Goal: Check status: Check status

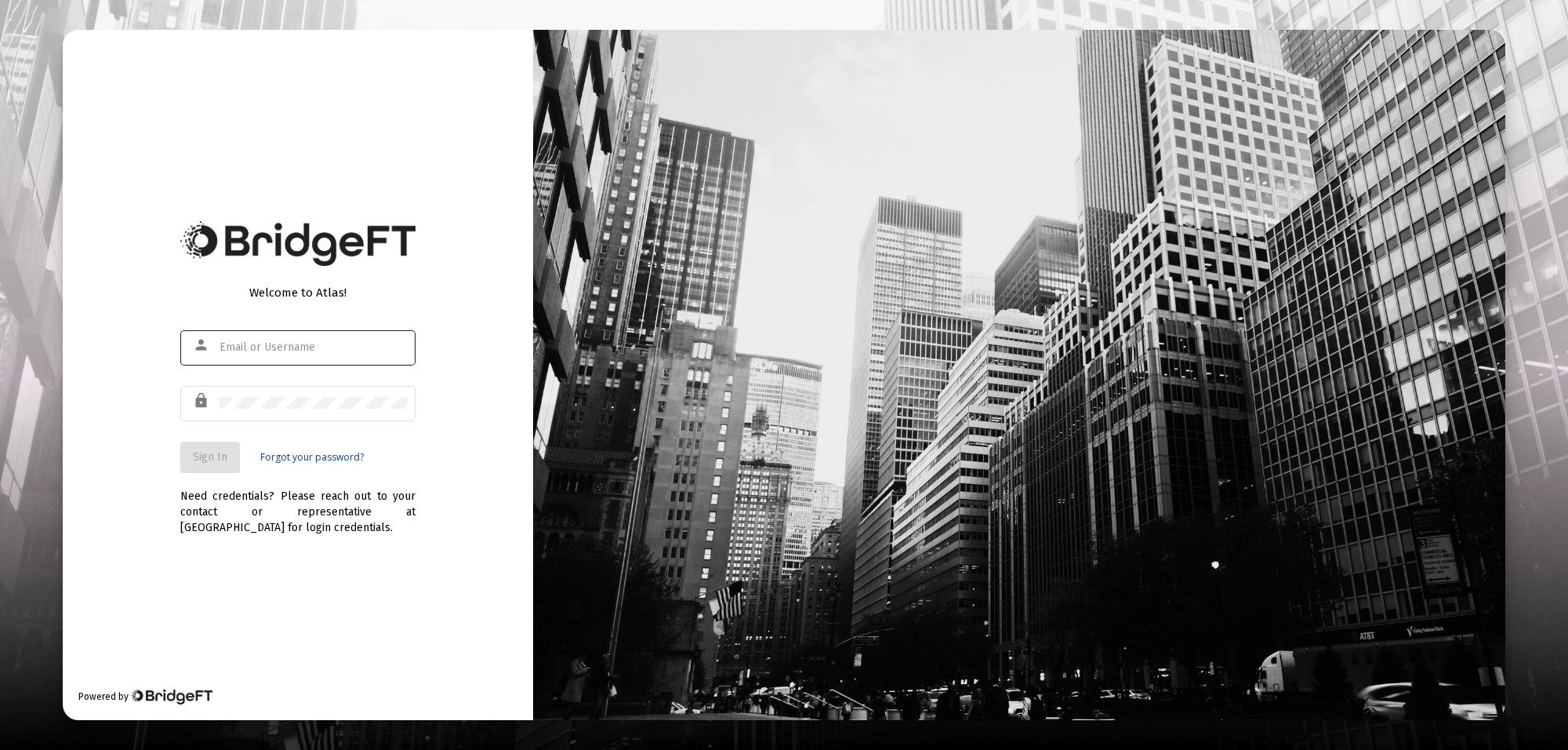
click at [233, 347] on input "text" at bounding box center [313, 347] width 188 height 13
type input "[PERSON_NAME][EMAIL_ADDRESS][PERSON_NAME][DOMAIN_NAME]"
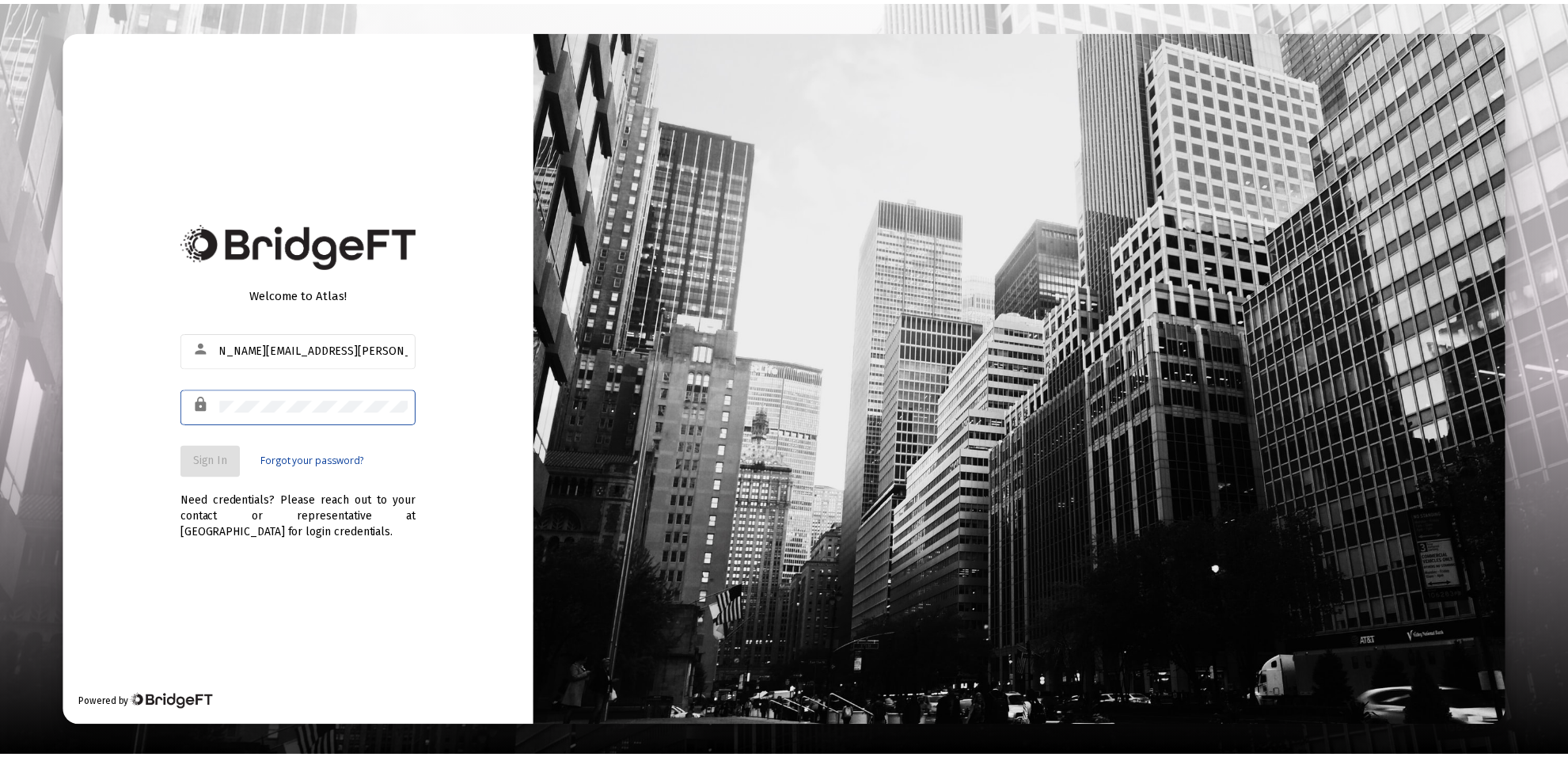
scroll to position [0, 0]
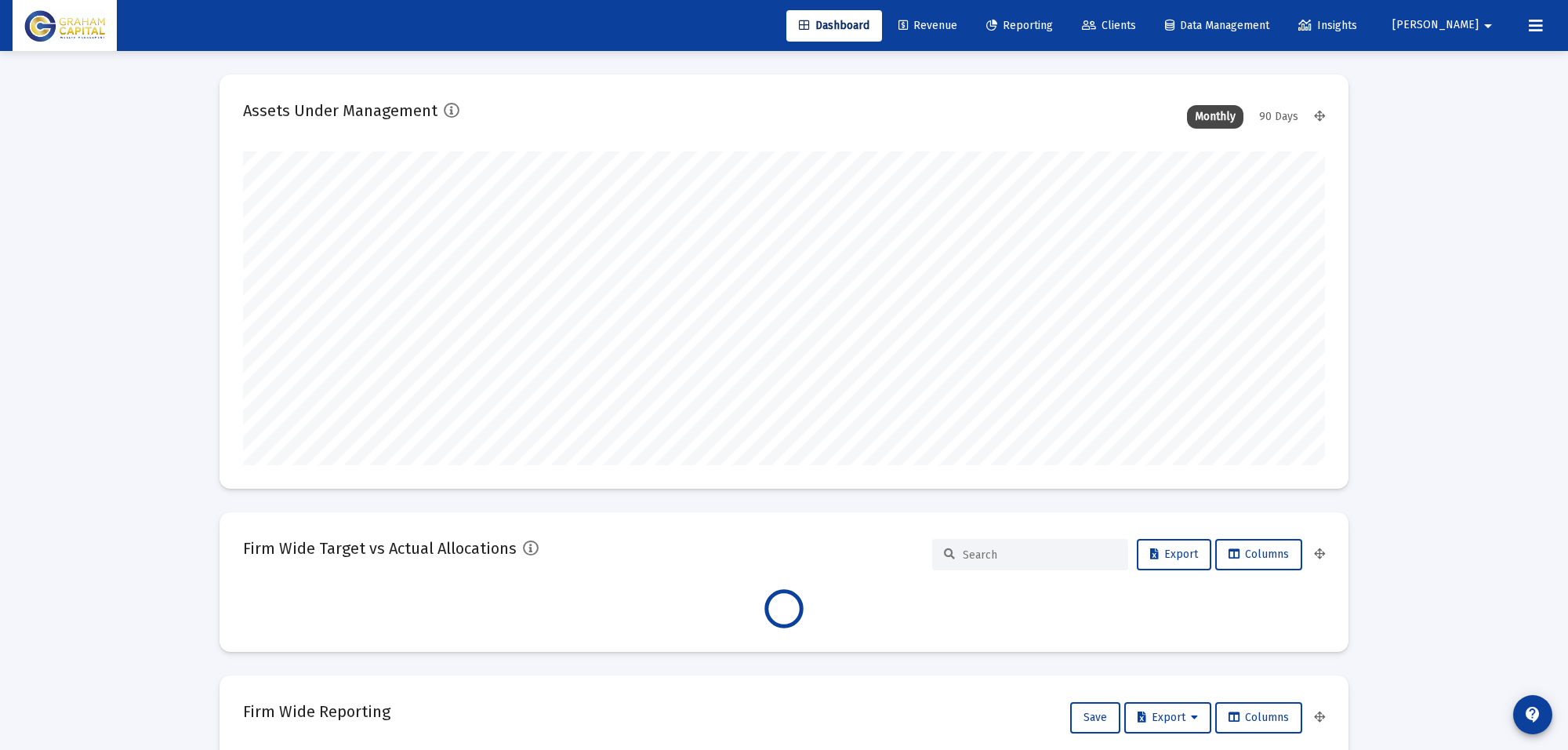
type input "[DATE]"
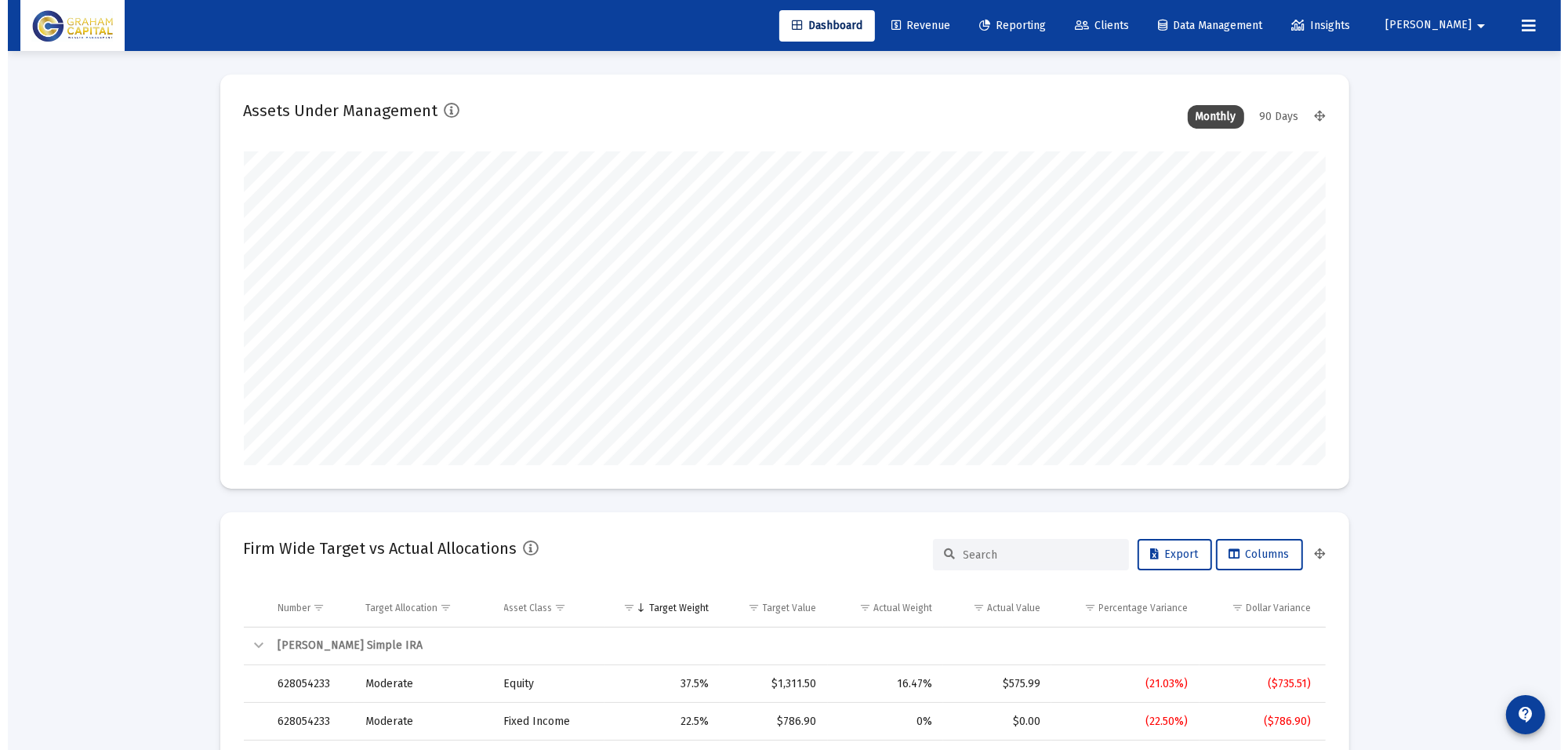
scroll to position [313, 506]
click at [1038, 27] on span "Reporting" at bounding box center [1004, 26] width 66 height 13
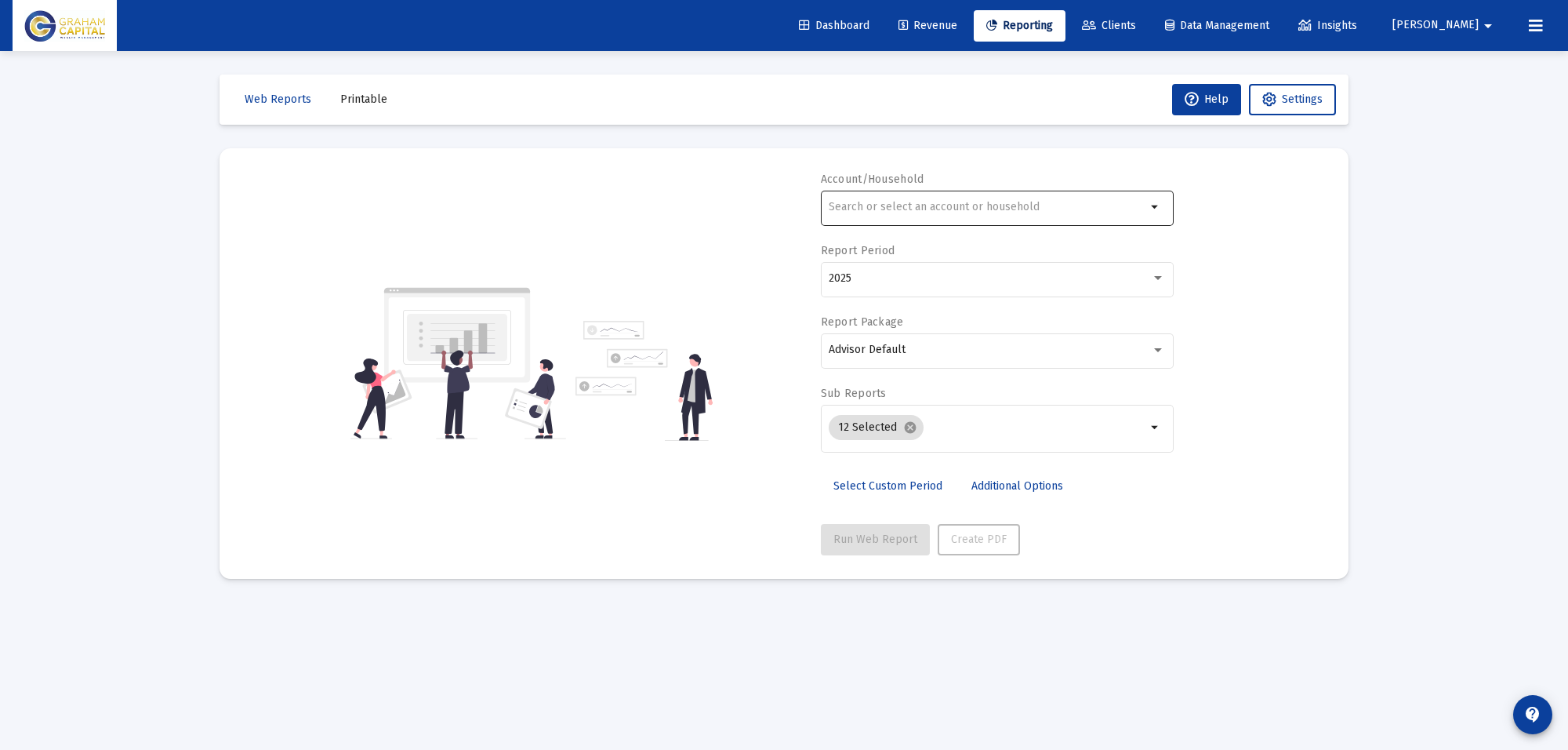
click at [922, 195] on div at bounding box center [987, 206] width 317 height 39
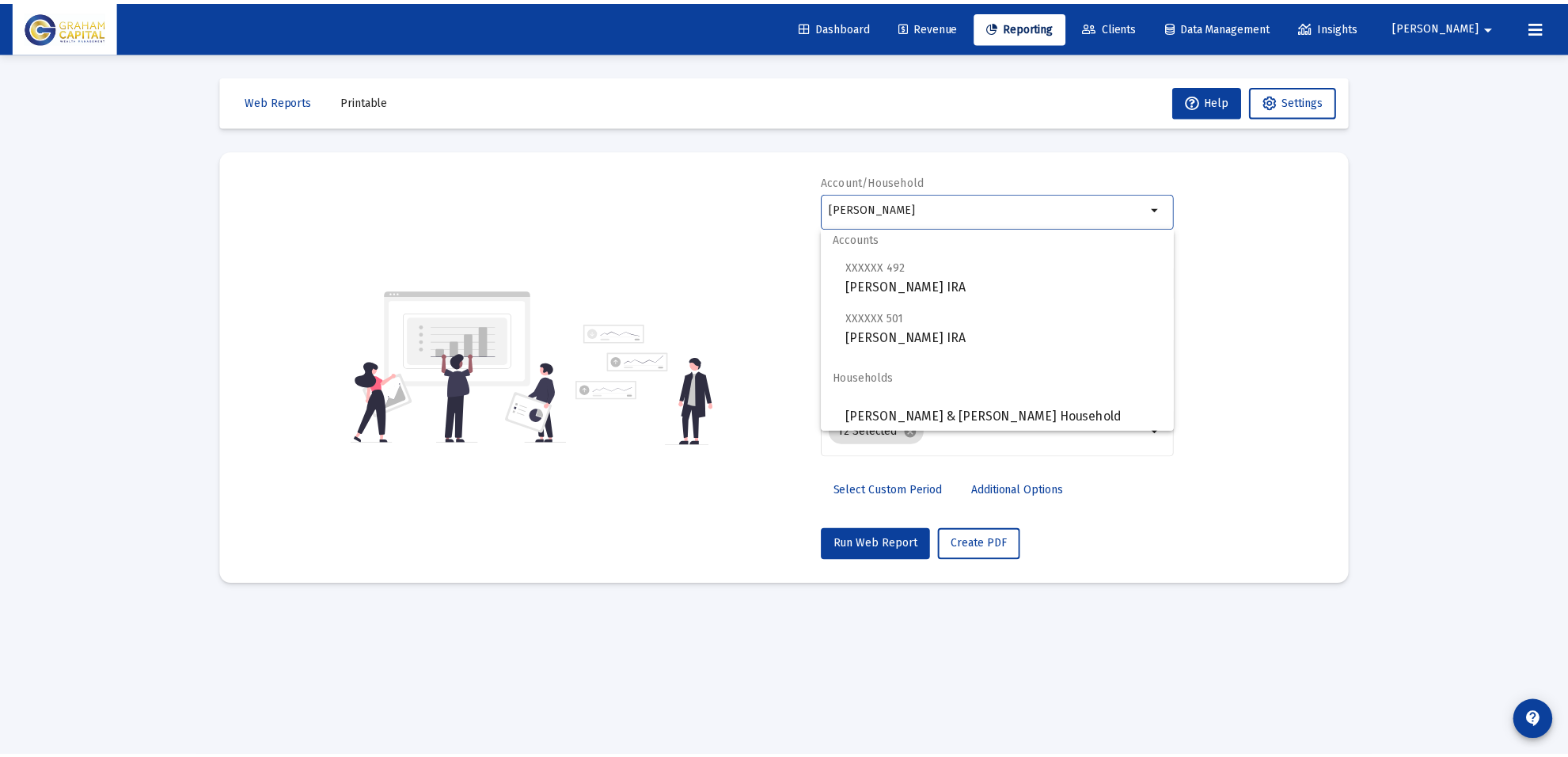
scroll to position [13, 0]
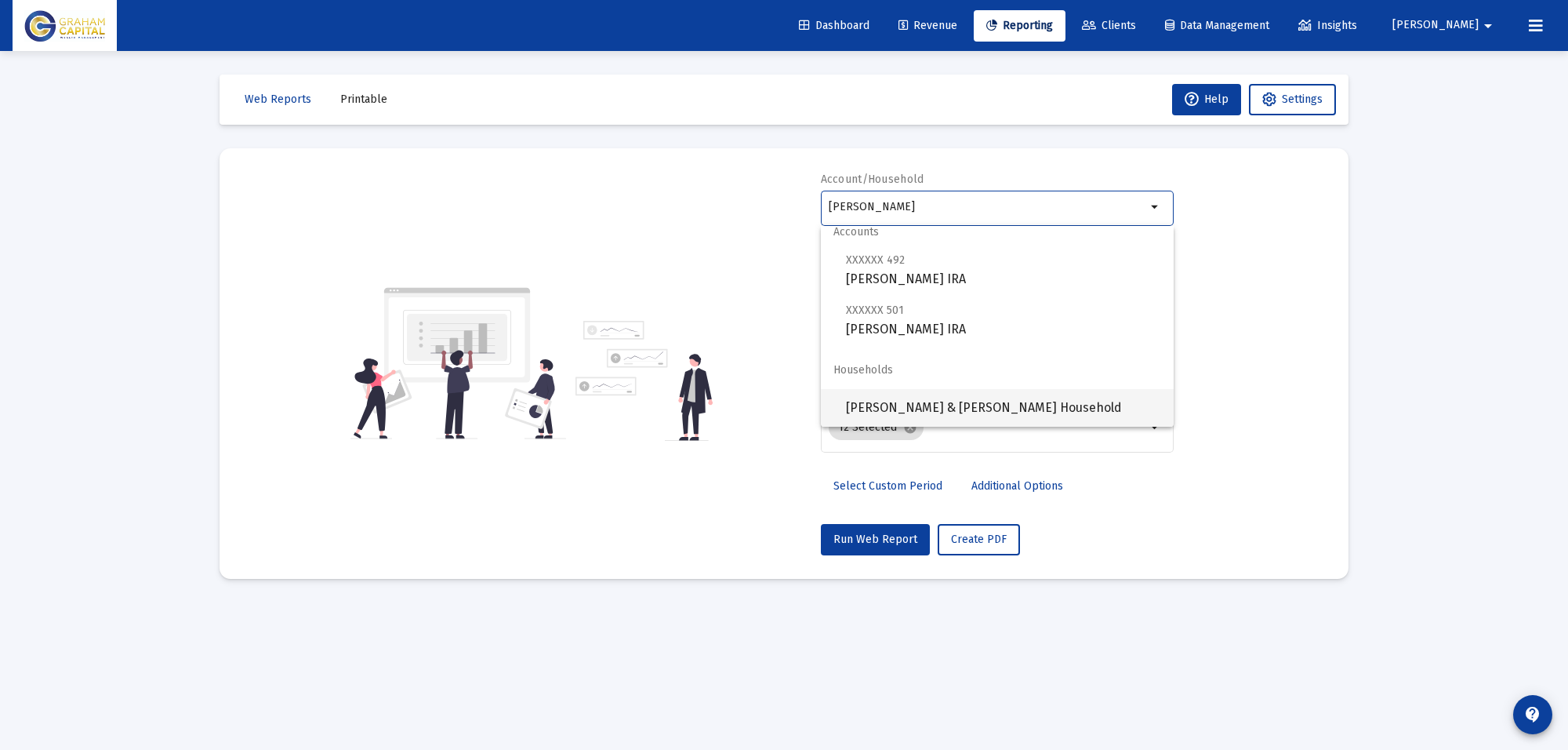
click at [952, 410] on span "[PERSON_NAME] & [PERSON_NAME] Household" at bounding box center [1003, 407] width 315 height 38
type input "[PERSON_NAME] & [PERSON_NAME] Household"
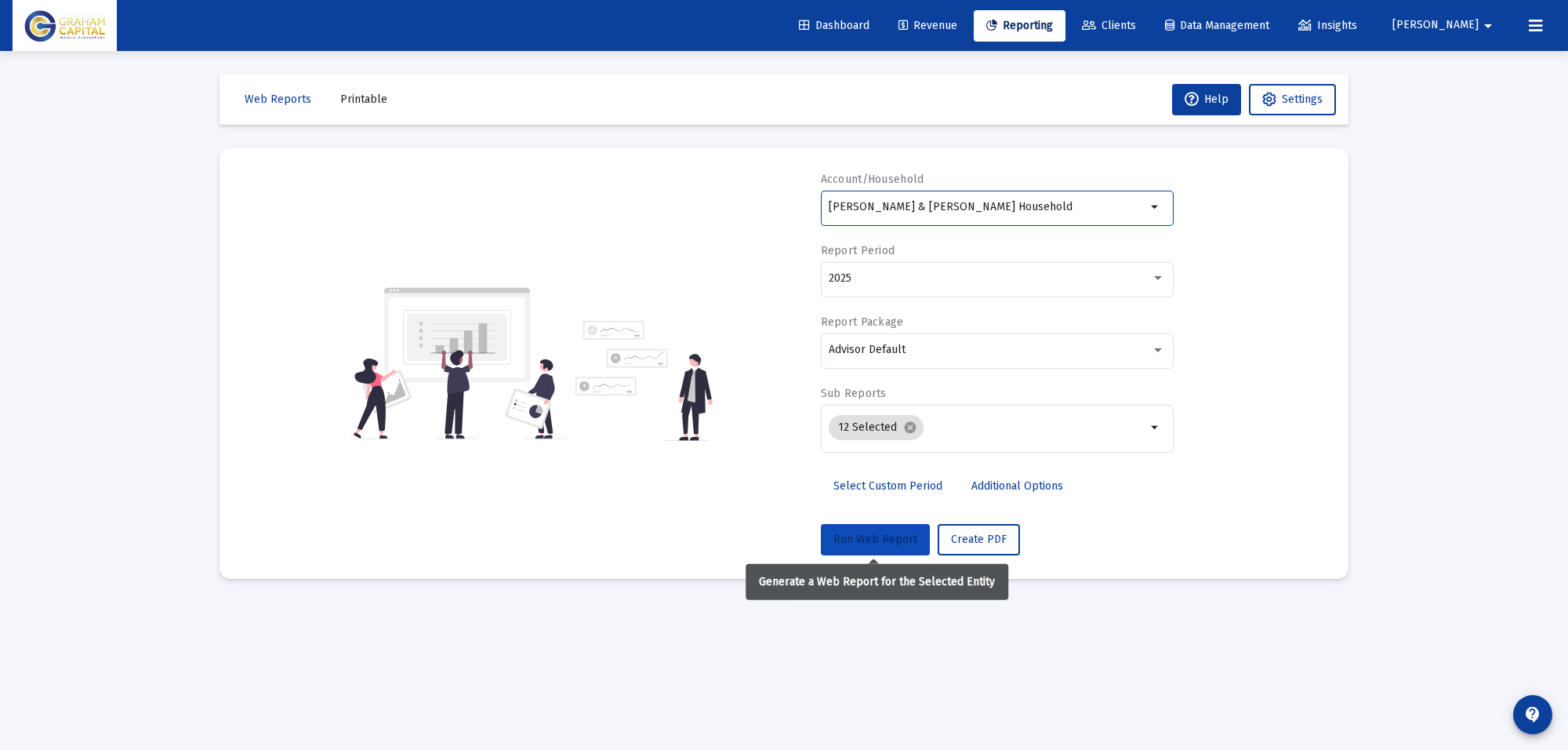
click at [853, 541] on span "Run Web Report" at bounding box center [875, 539] width 84 height 13
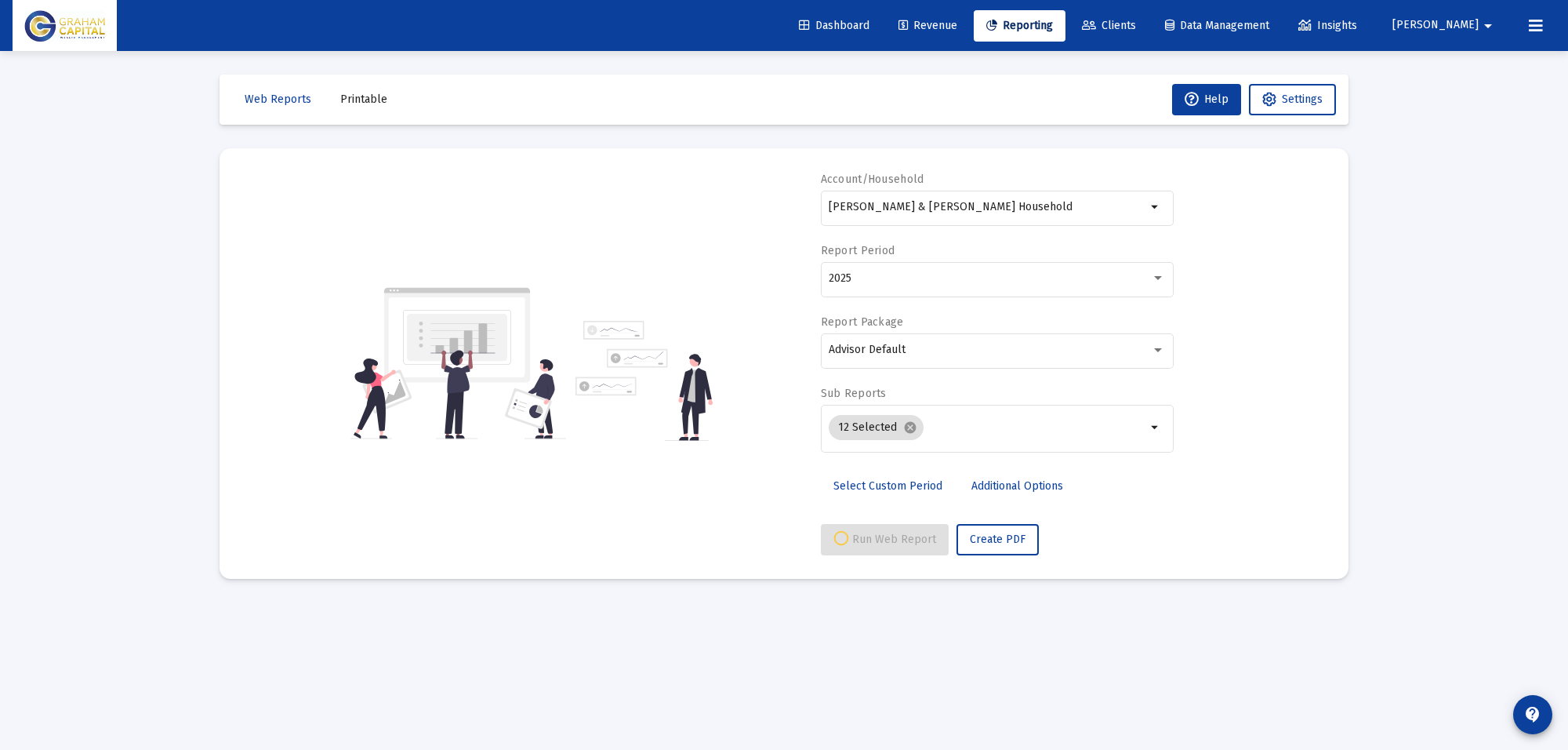
select select "View all"
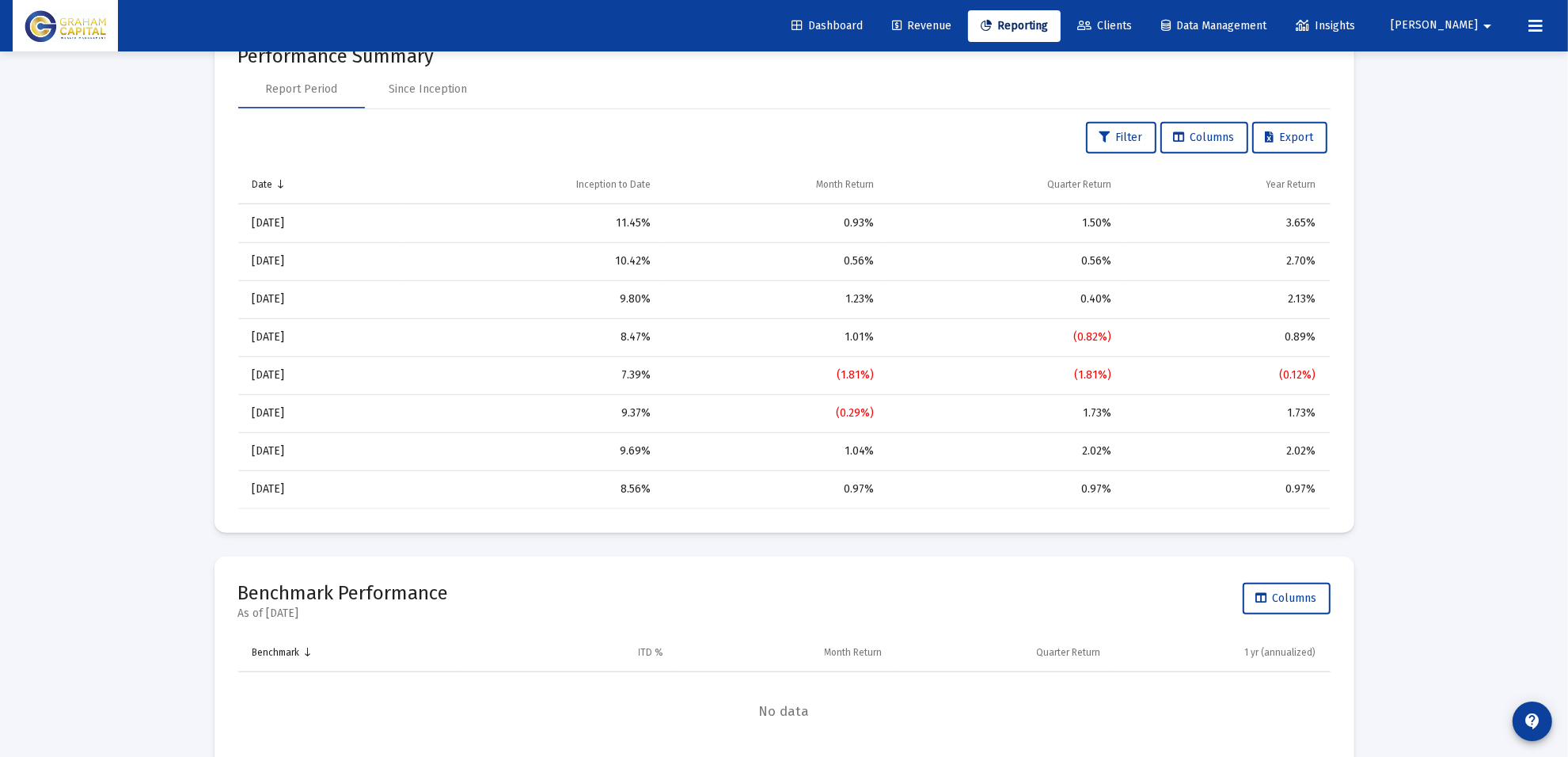
scroll to position [1880, 0]
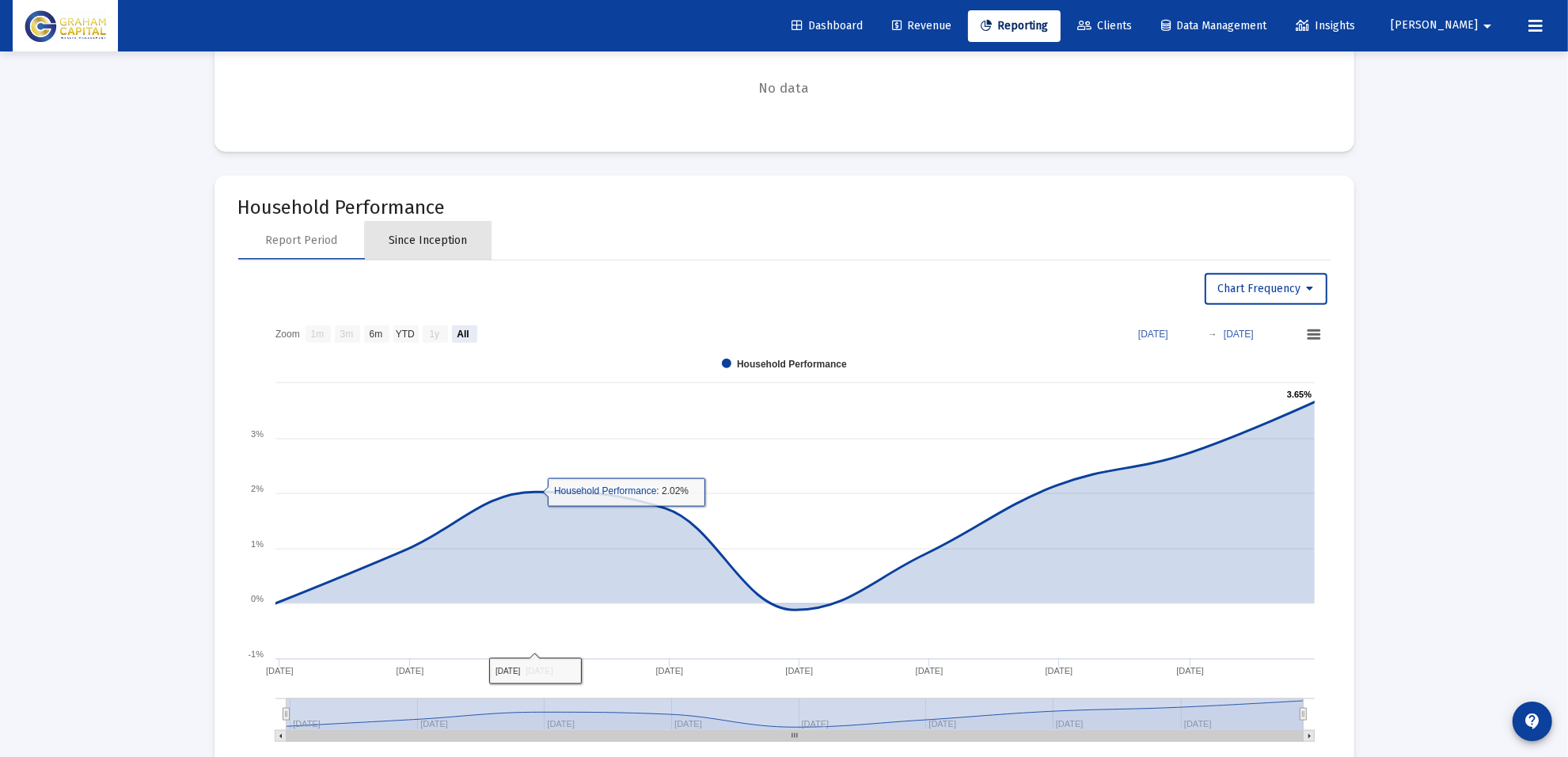
click at [432, 250] on div "Since Inception" at bounding box center [428, 240] width 127 height 38
select select "View all"
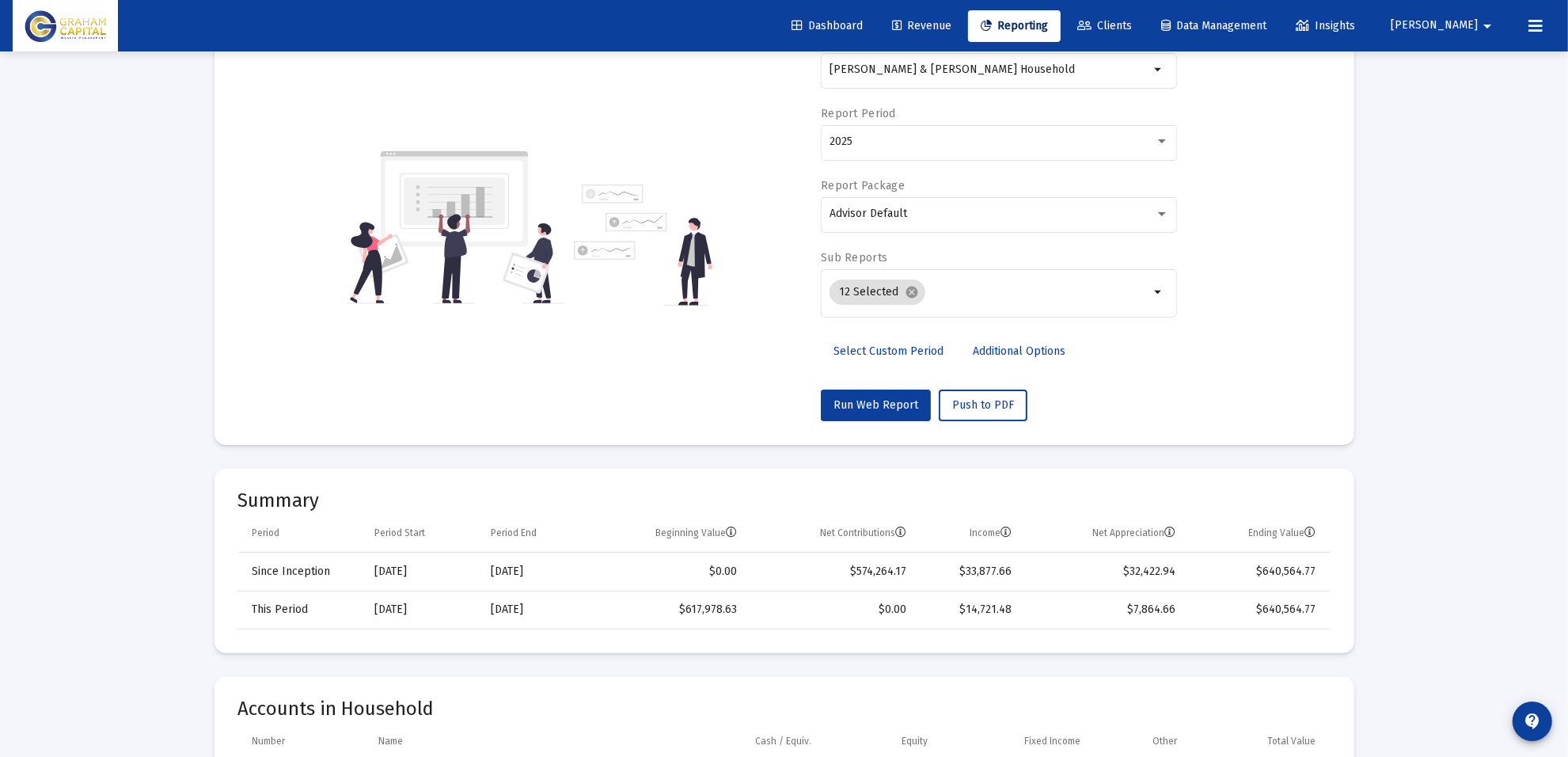
scroll to position [0, 0]
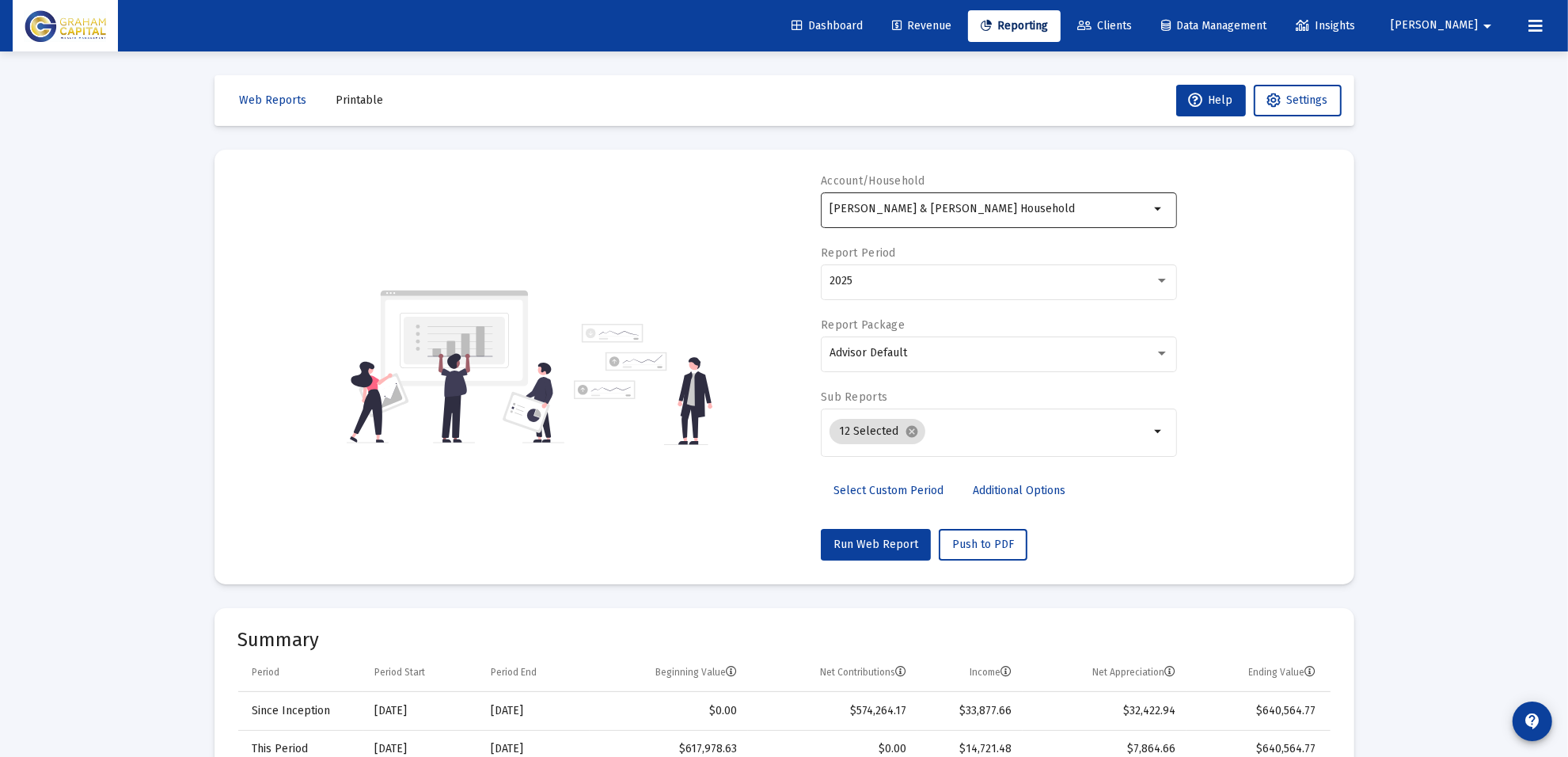
click at [947, 197] on div "[PERSON_NAME] & [PERSON_NAME] Household" at bounding box center [989, 208] width 320 height 39
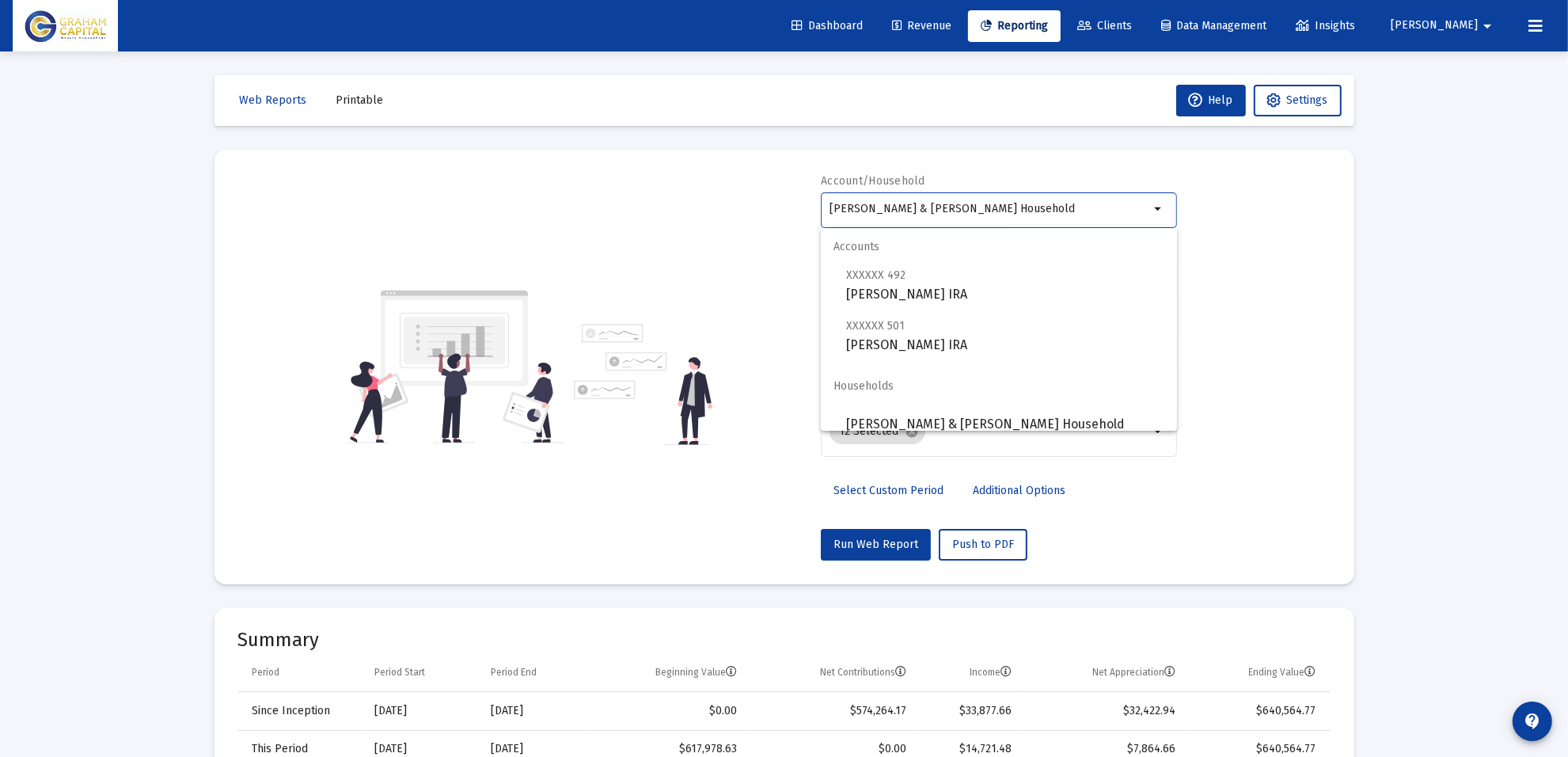
click at [943, 203] on input "[PERSON_NAME] & [PERSON_NAME] Household" at bounding box center [989, 208] width 320 height 13
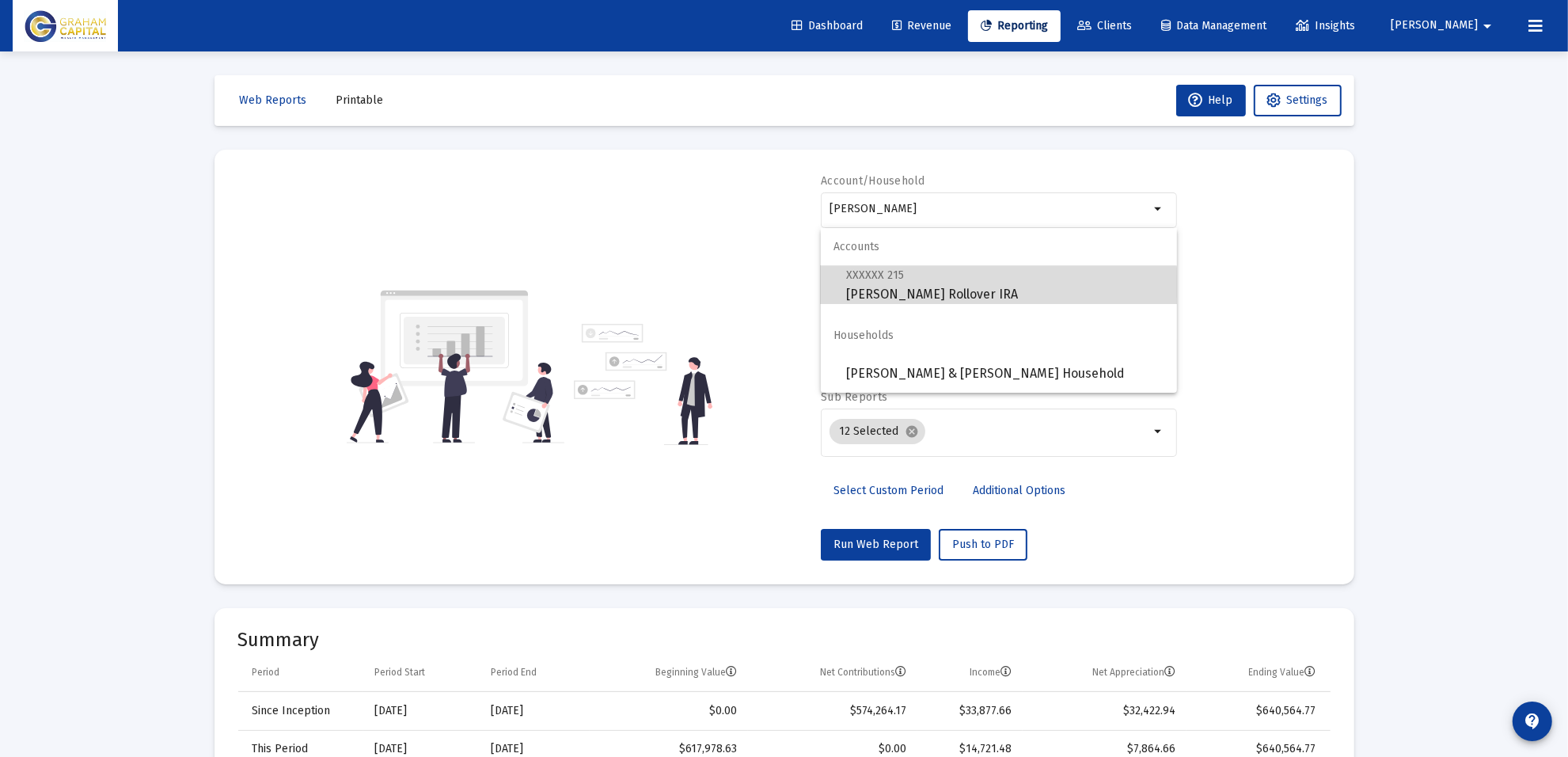
click at [960, 293] on span "XXXXXX 215 [PERSON_NAME] Rollover IRA" at bounding box center [1005, 284] width 318 height 39
type input "[PERSON_NAME] Rollover IRA"
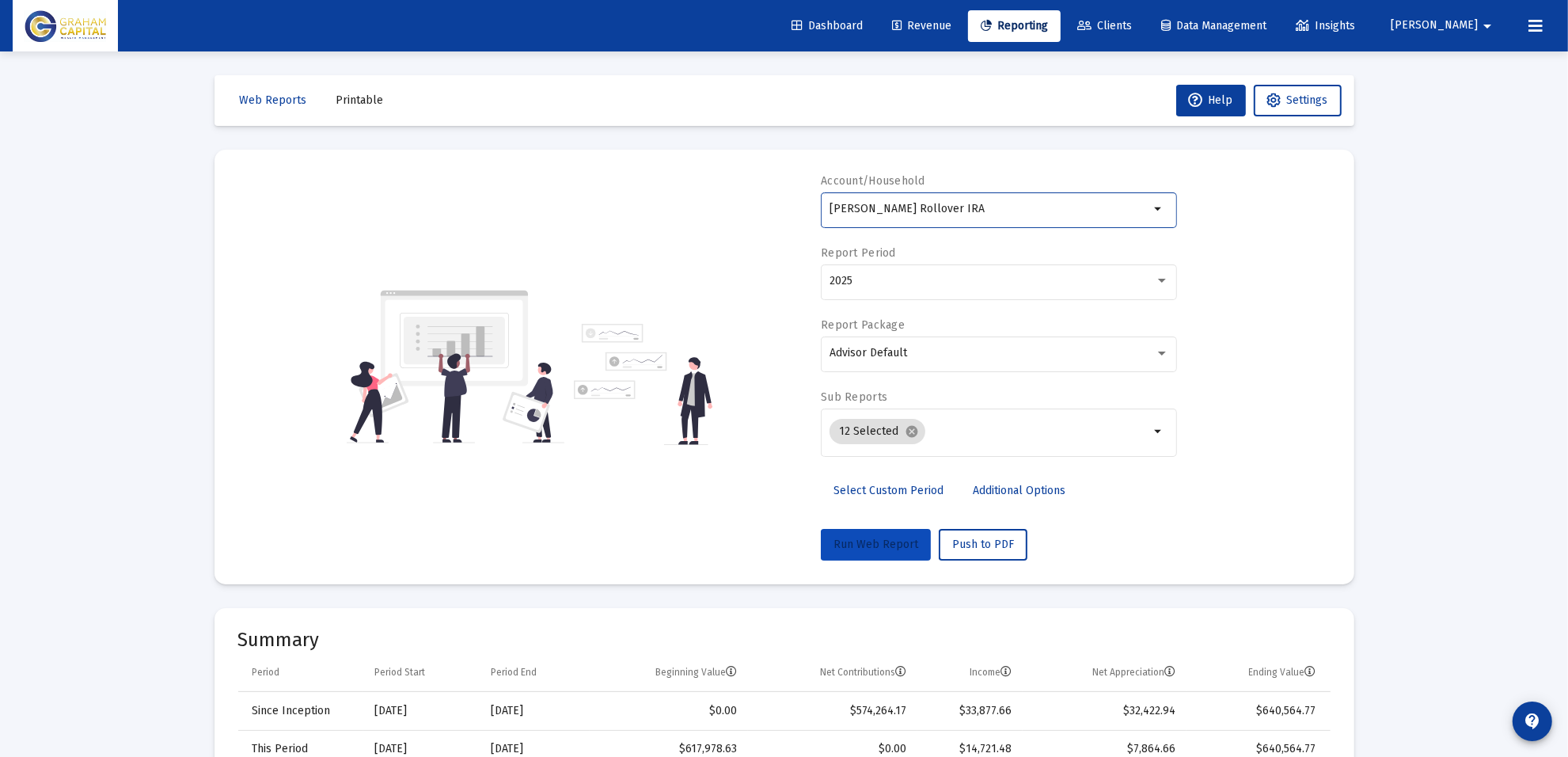
click at [871, 534] on button "Run Web Report" at bounding box center [875, 544] width 110 height 32
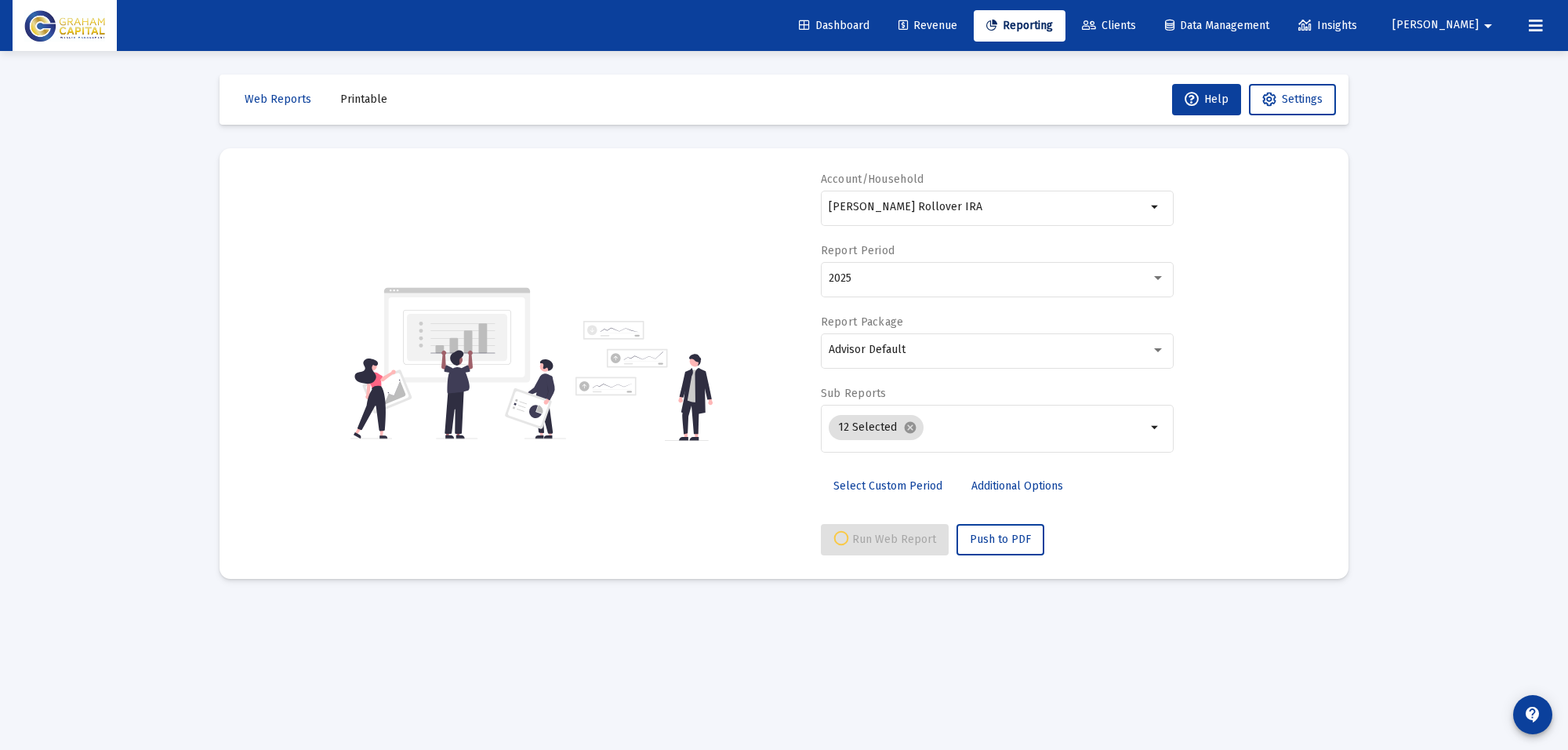
select select "View all"
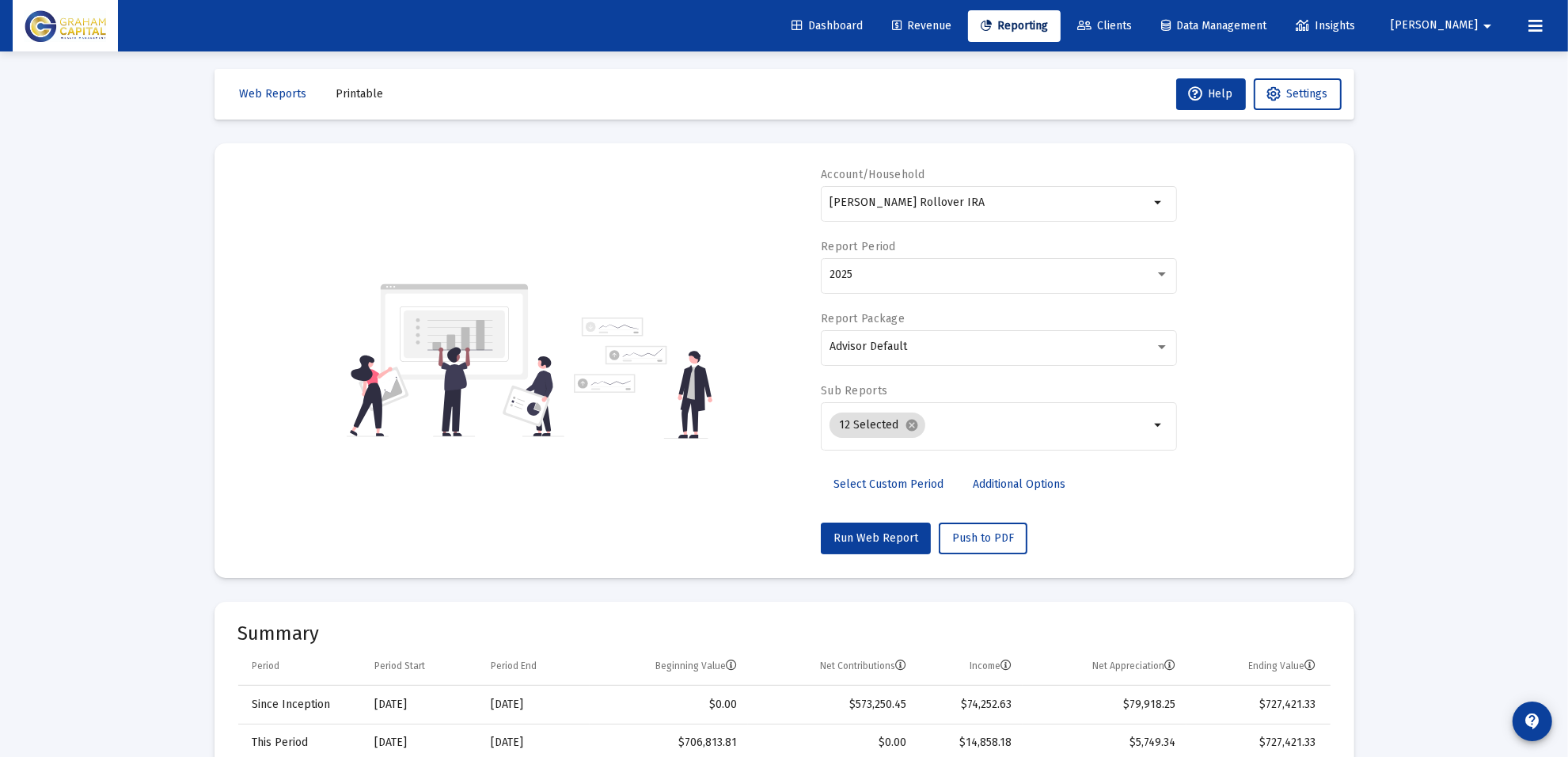
scroll to position [594, 0]
